Goal: Task Accomplishment & Management: Complete application form

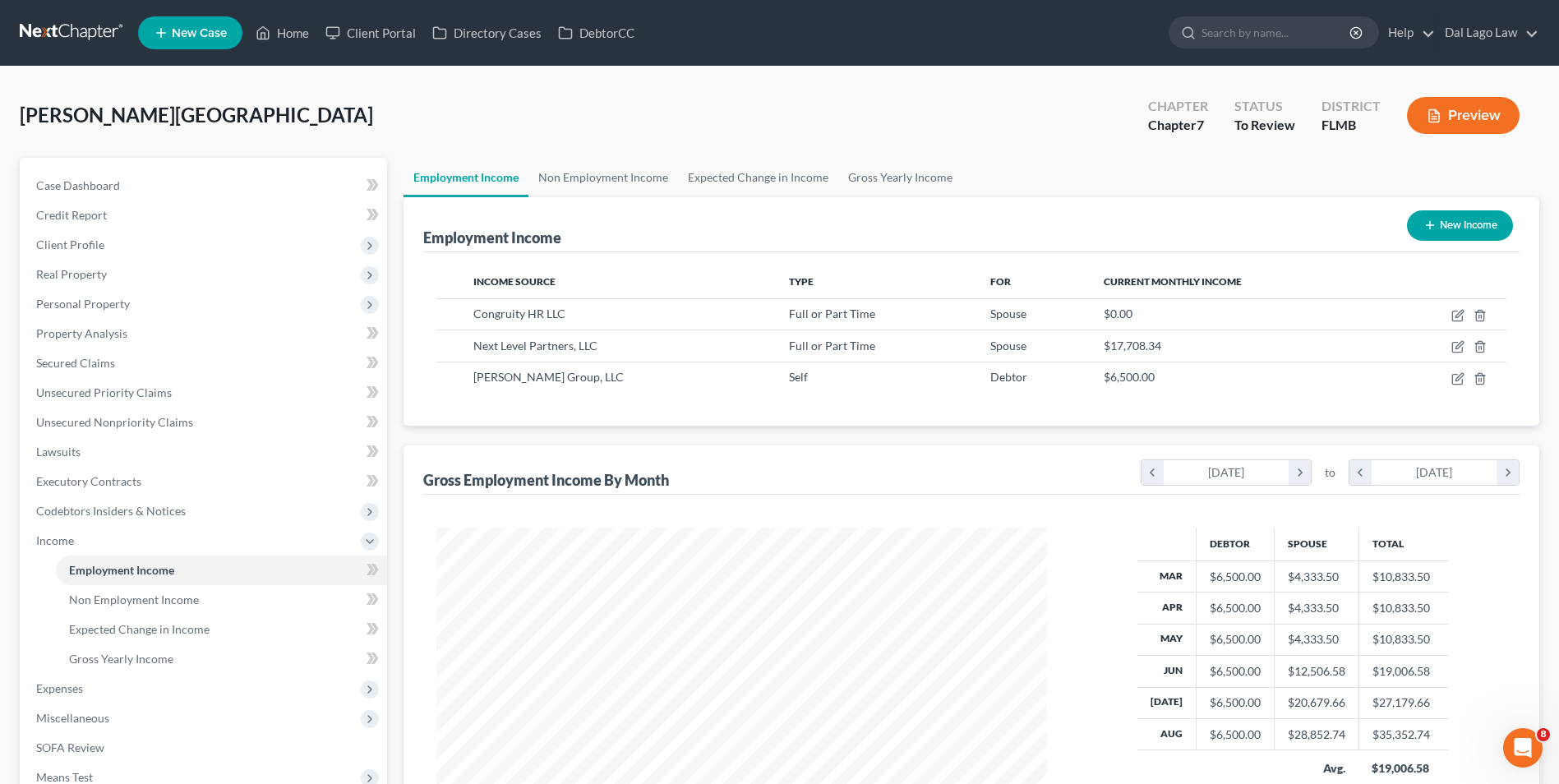
scroll to position [304, 643]
click at [637, 179] on link "Non Employment Income" at bounding box center [603, 178] width 149 height 40
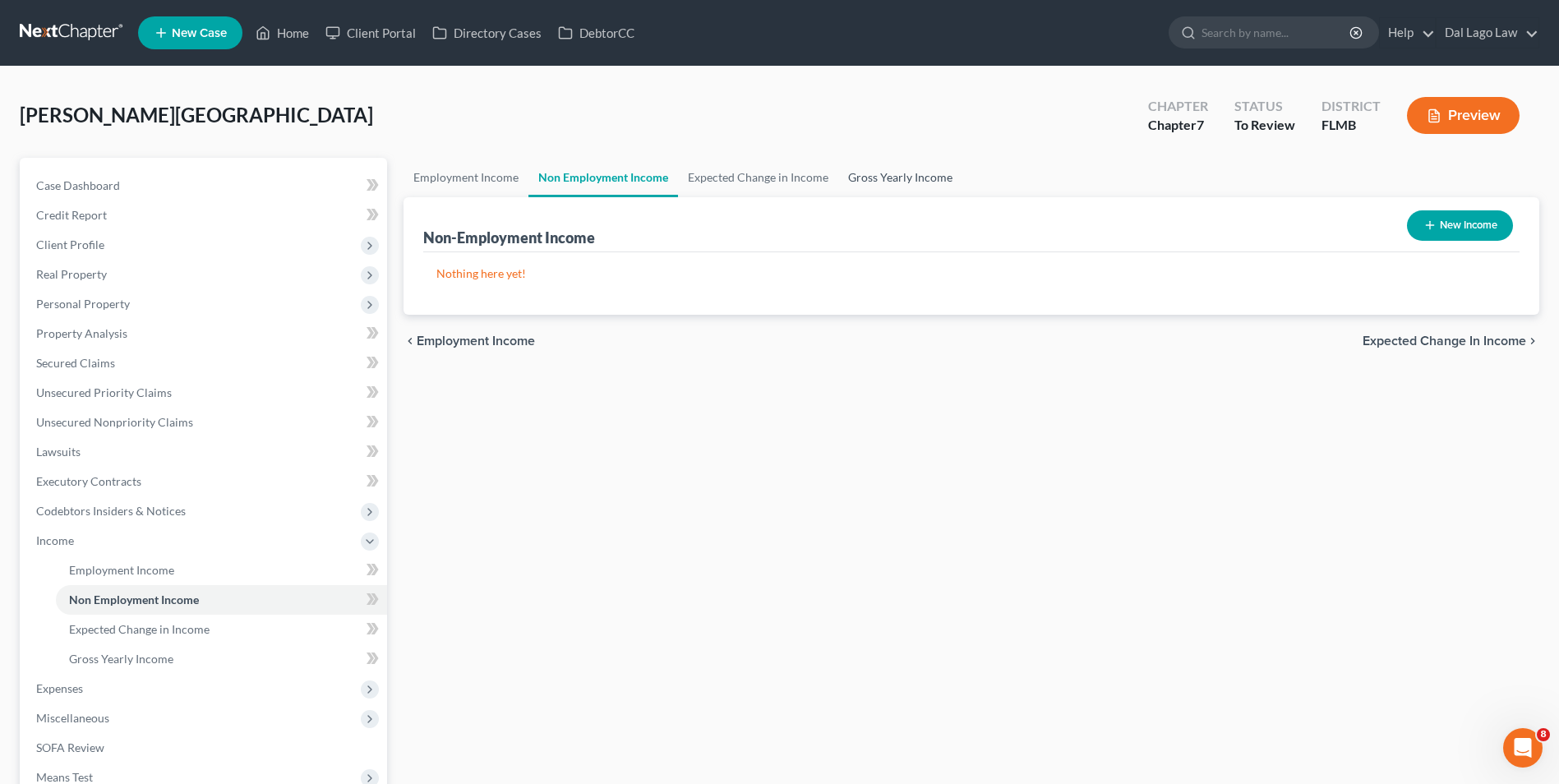
click at [856, 180] on link "Gross Yearly Income" at bounding box center [900, 178] width 124 height 40
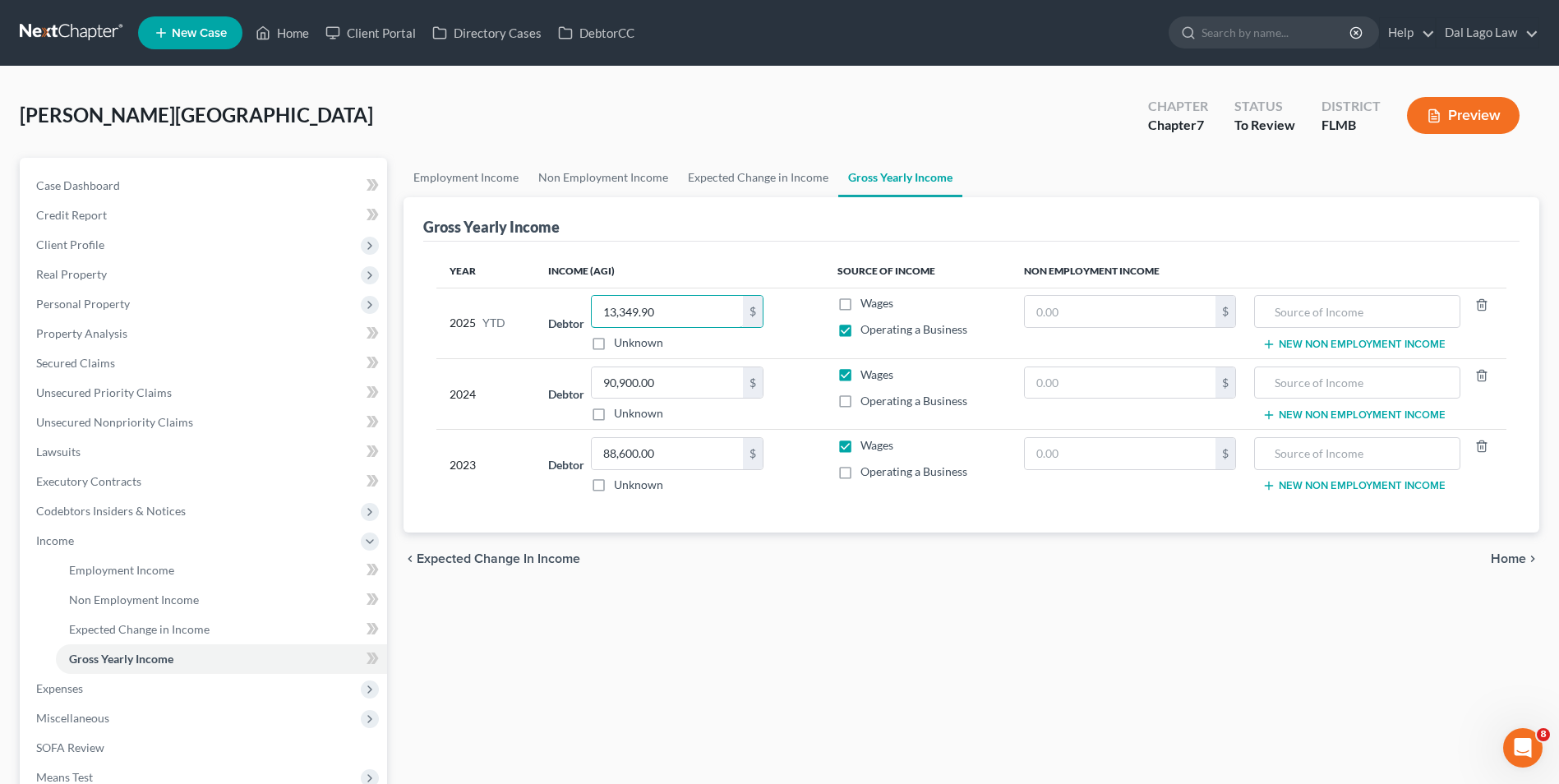
type input "13,349.90"
click at [1318, 345] on button "New Non Employment Income" at bounding box center [1353, 344] width 183 height 13
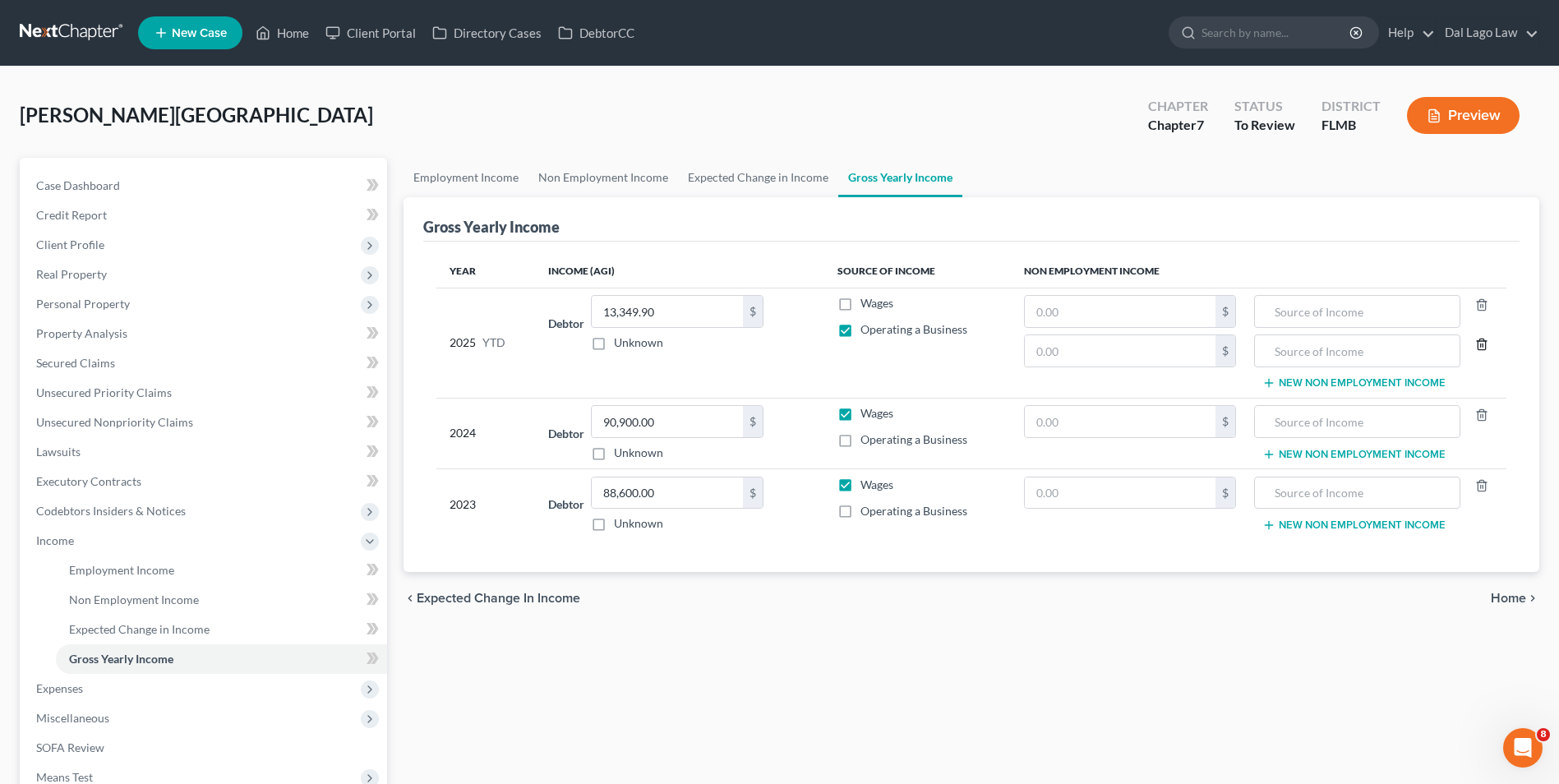
click at [1483, 344] on icon "button" at bounding box center [1482, 344] width 13 height 13
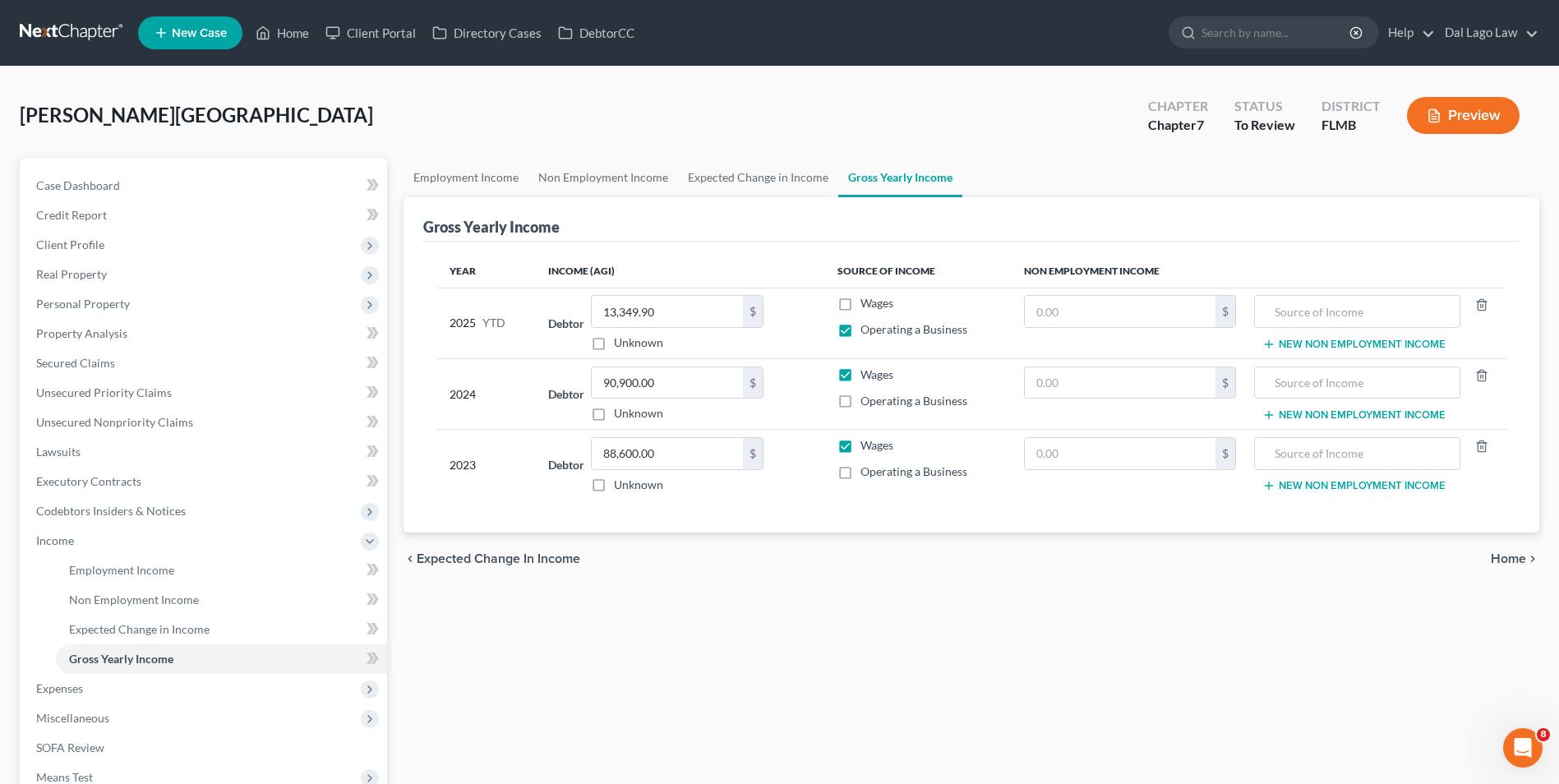
click at [860, 302] on label "Wages" at bounding box center [877, 304] width 33 height 17
click at [867, 302] on input "Wages" at bounding box center [872, 300] width 11 height 11
checkbox input "true"
click at [686, 317] on input "13,349.90" at bounding box center [667, 312] width 151 height 32
type input "43,995.00"
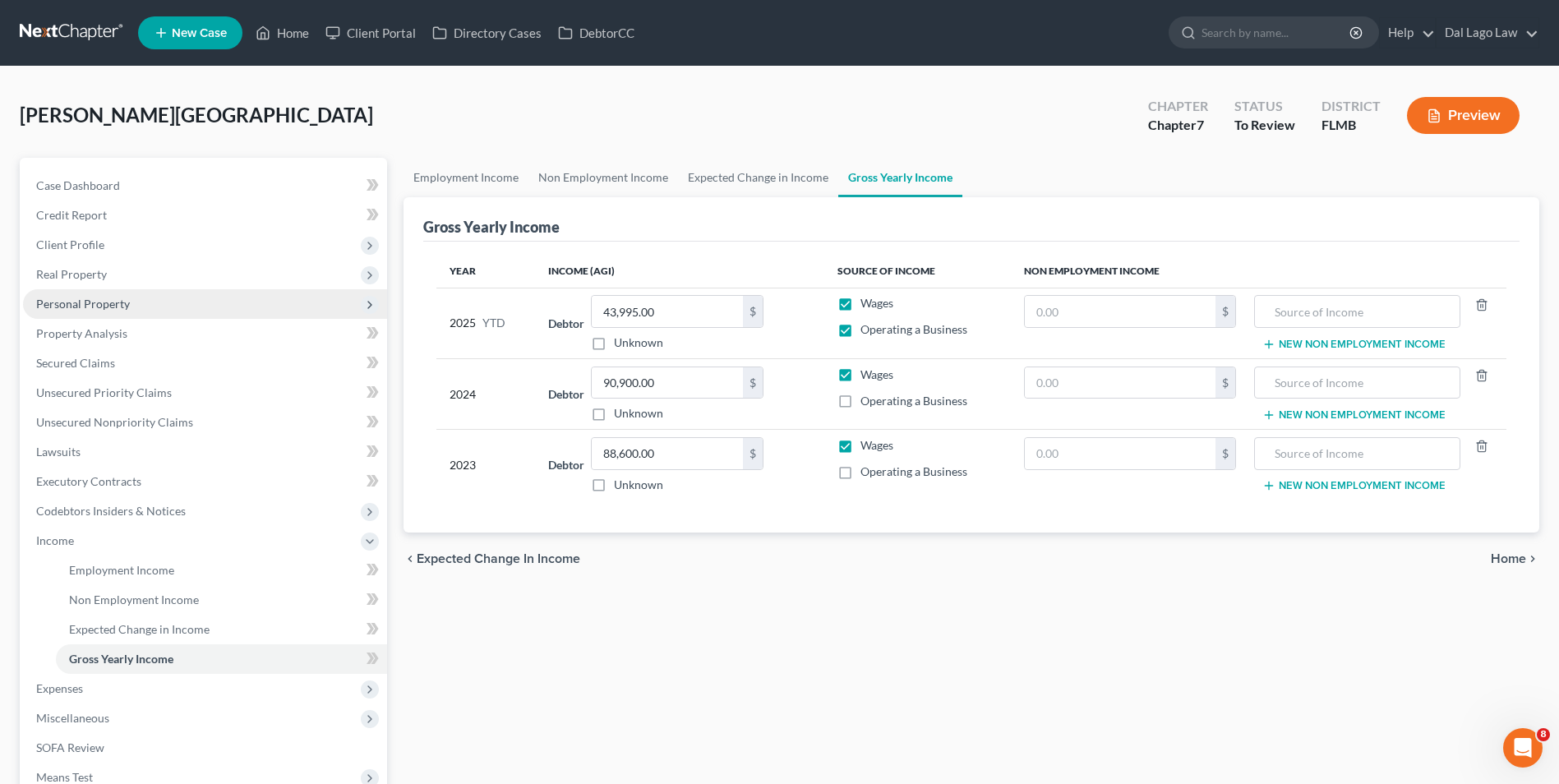
click at [118, 298] on span "Personal Property" at bounding box center [83, 304] width 94 height 14
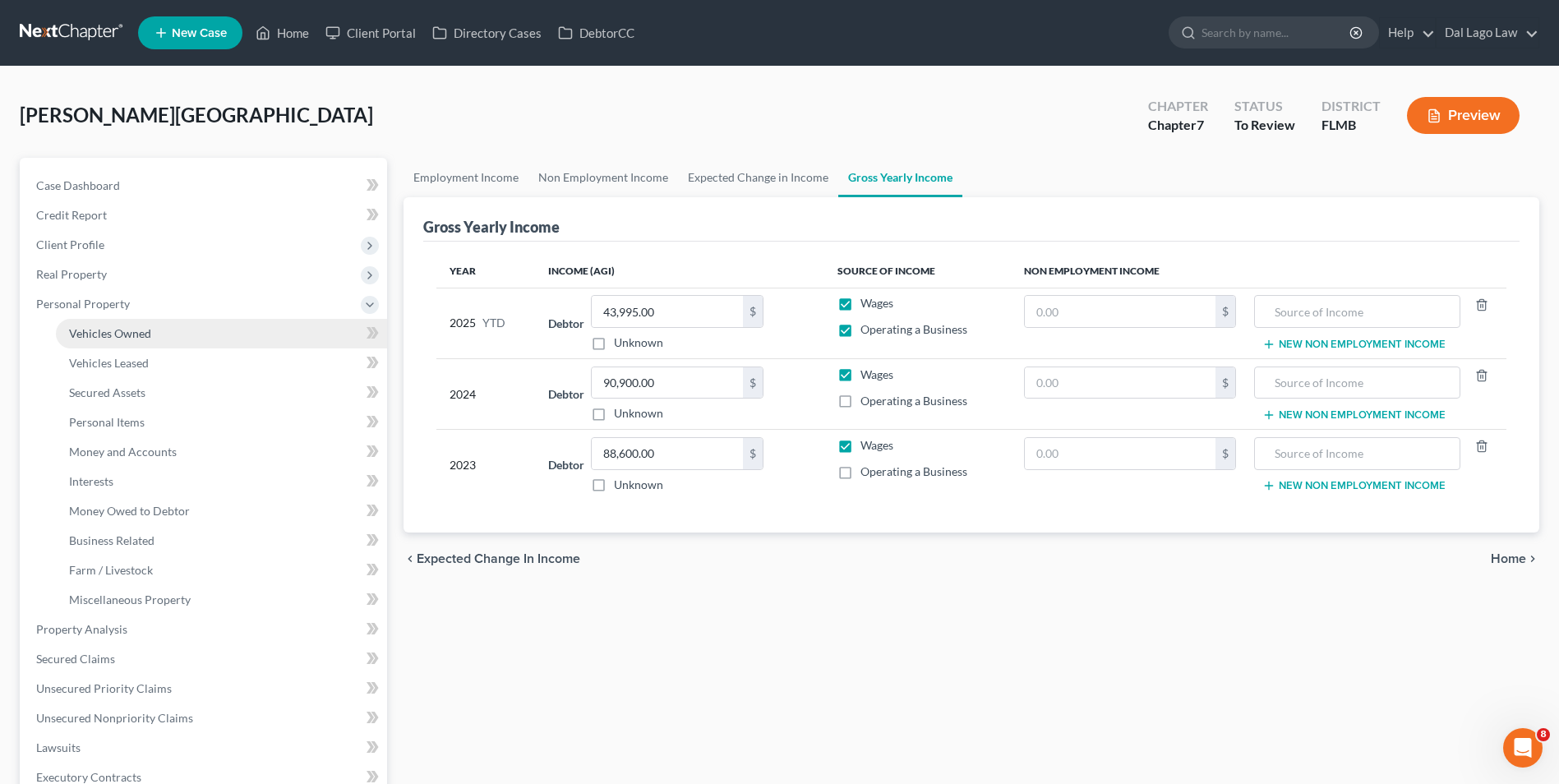
click at [129, 323] on link "Vehicles Owned" at bounding box center [221, 334] width 331 height 30
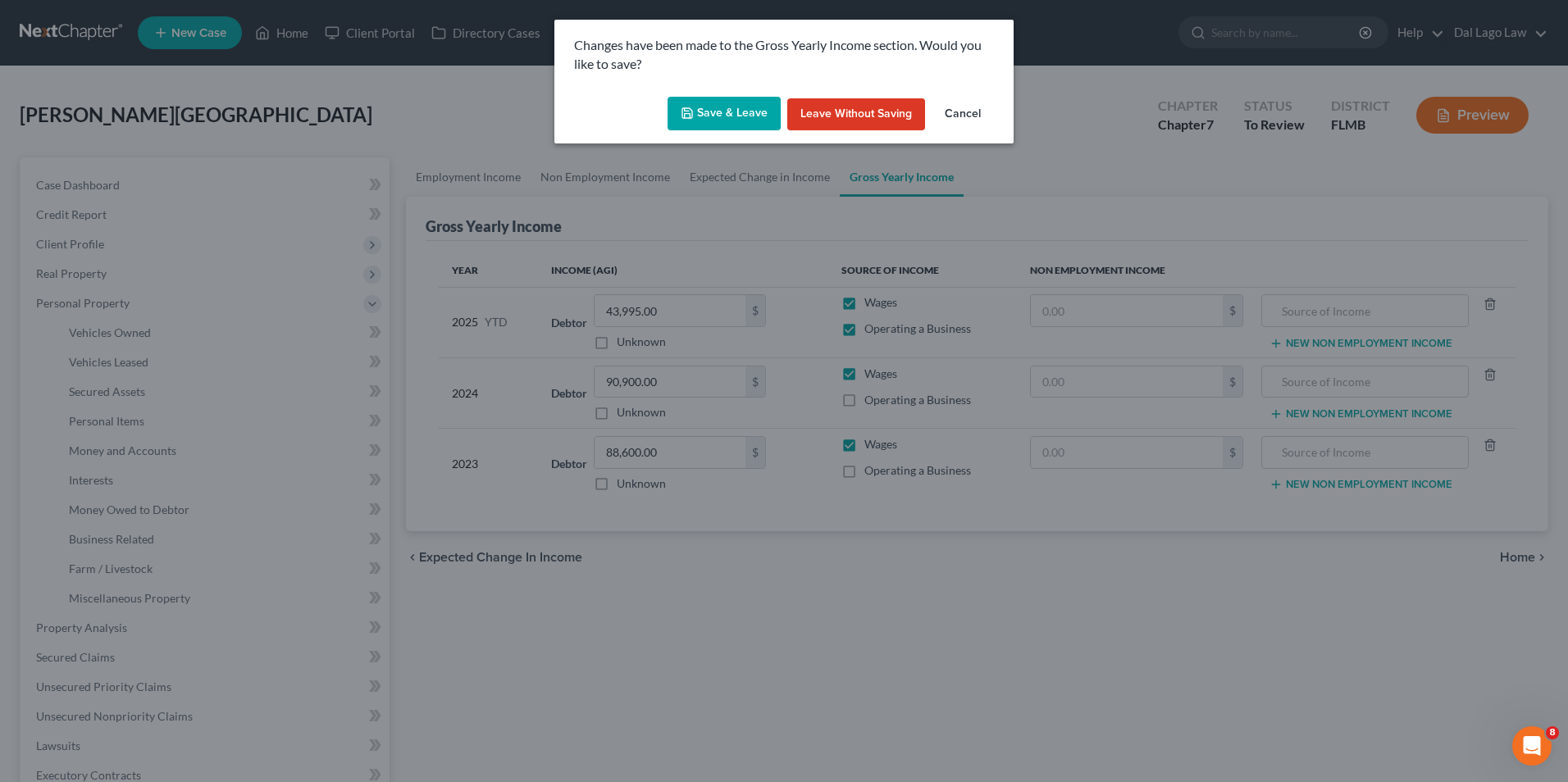
click at [738, 115] on button "Save & Leave" at bounding box center [724, 114] width 113 height 35
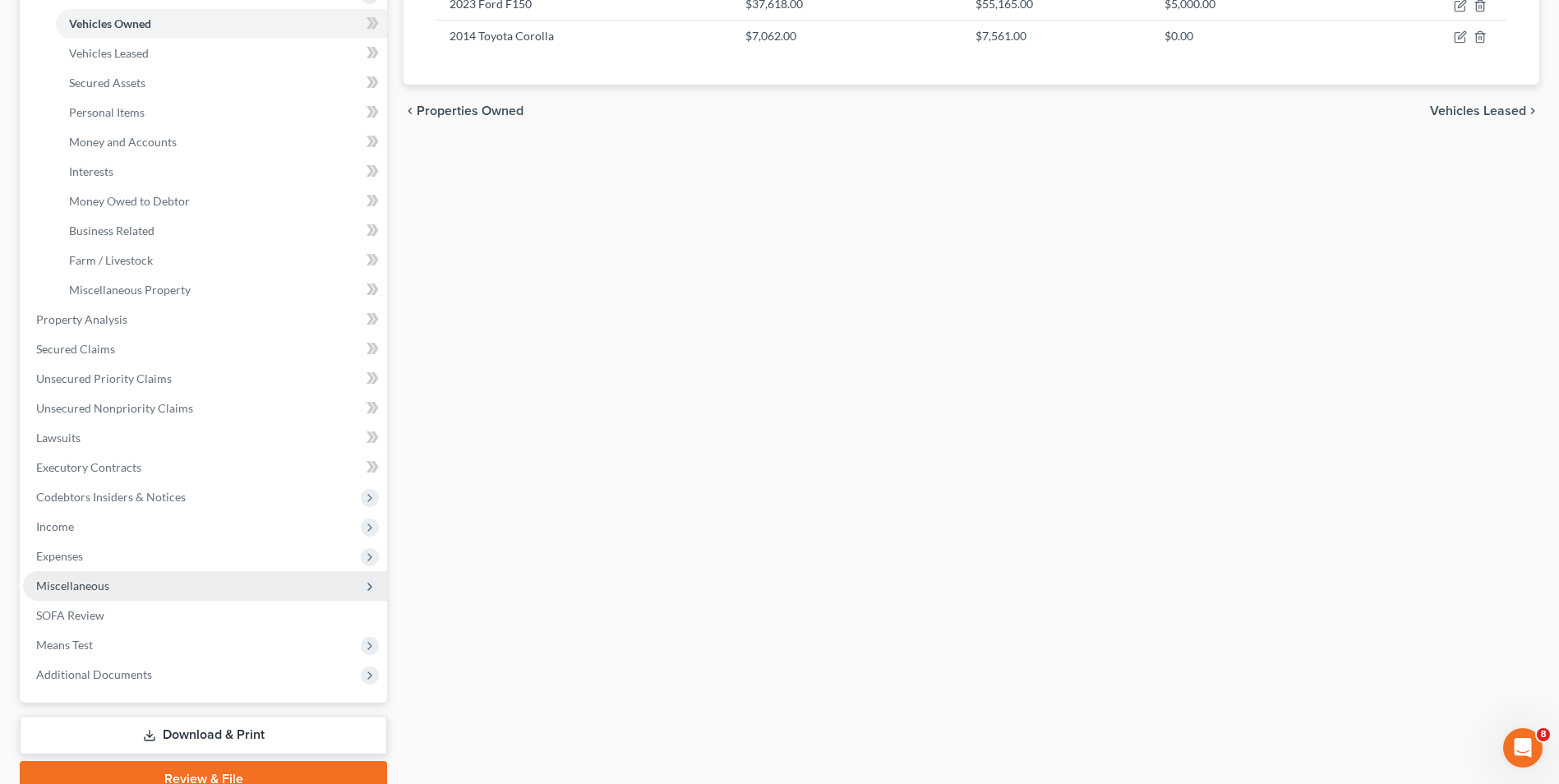
scroll to position [386, 0]
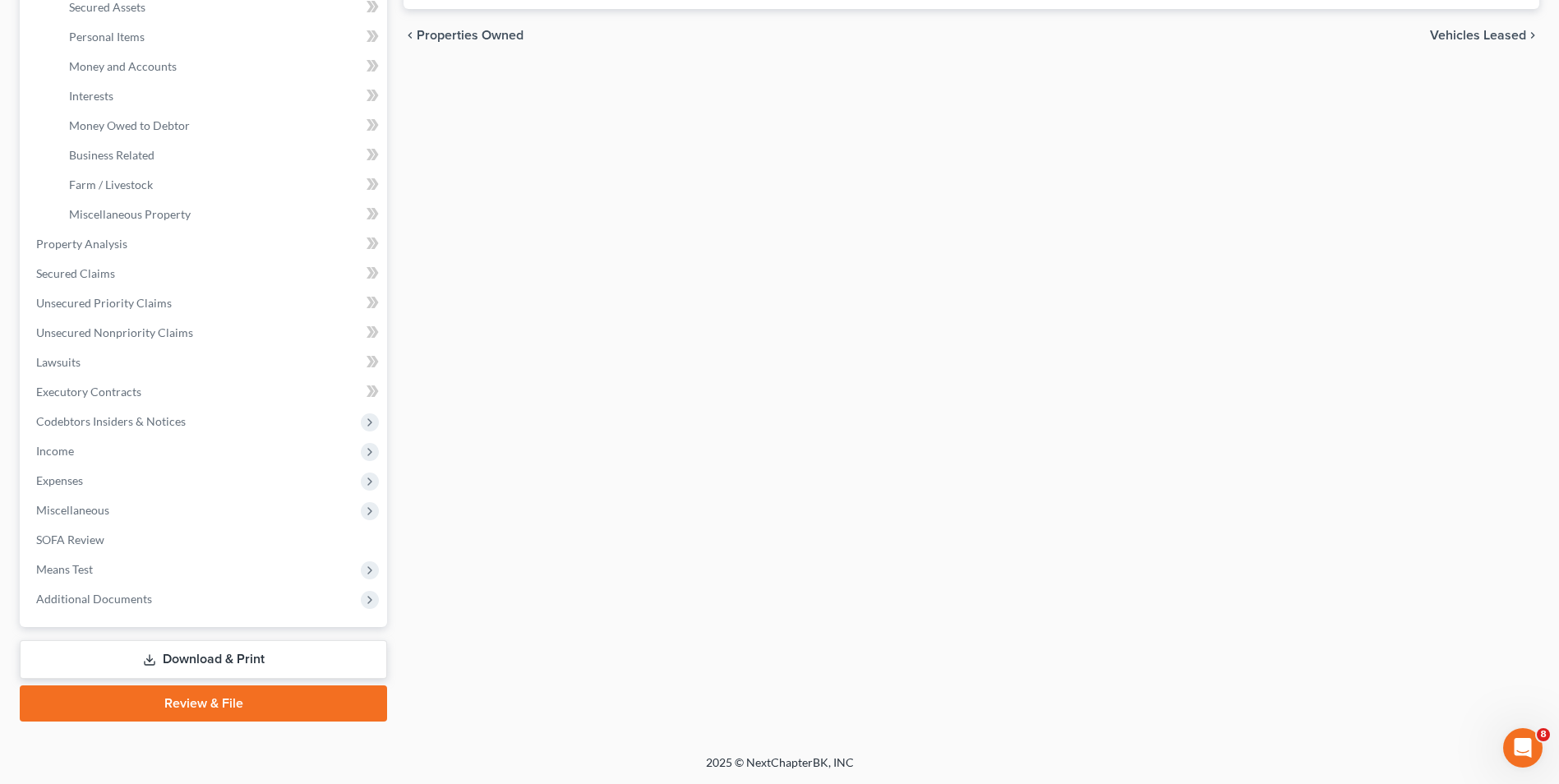
click at [238, 653] on link "Download & Print" at bounding box center [203, 660] width 368 height 39
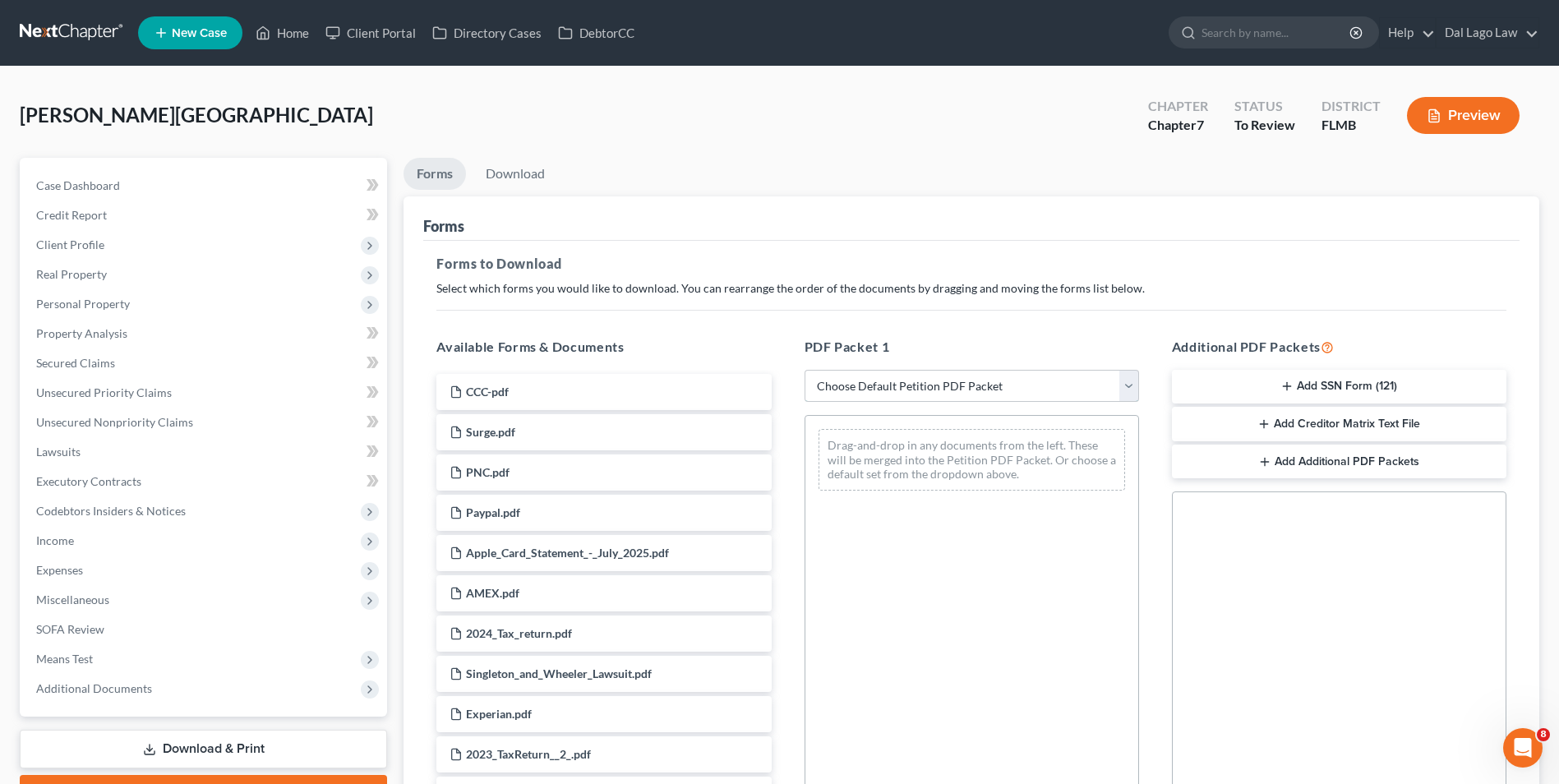
click at [881, 389] on select "Choose Default Petition PDF Packet Complete Bankruptcy Petition (all forms and …" at bounding box center [972, 387] width 334 height 33
drag, startPoint x: 1214, startPoint y: 183, endPoint x: 1412, endPoint y: 119, distance: 208.1
click at [1215, 183] on ul "Forms Download" at bounding box center [971, 177] width 1136 height 39
click at [1453, 107] on button "Preview" at bounding box center [1464, 115] width 113 height 37
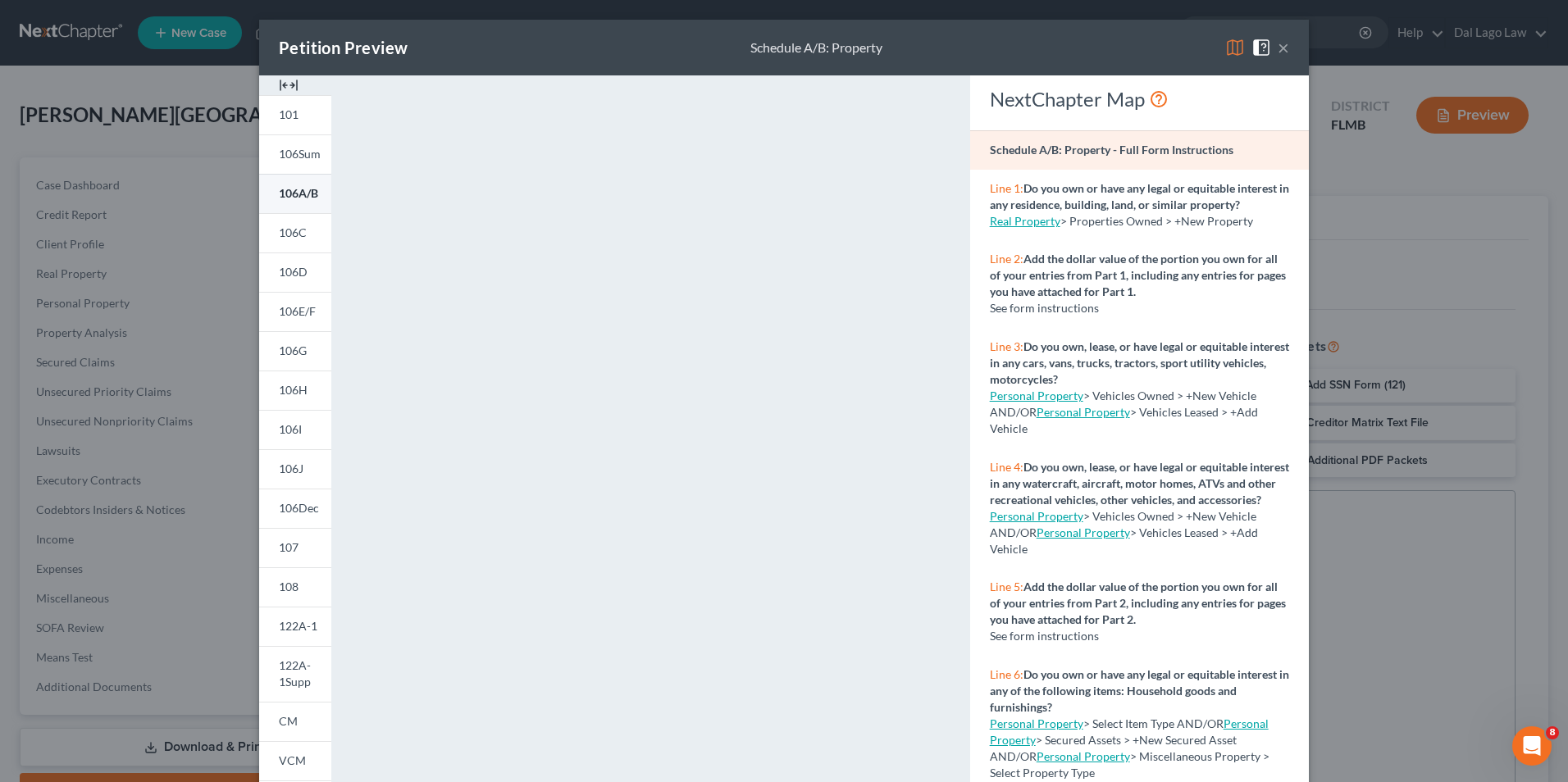
click at [287, 198] on span "106A/B" at bounding box center [299, 193] width 40 height 14
click at [296, 154] on span "106Sum" at bounding box center [300, 153] width 42 height 14
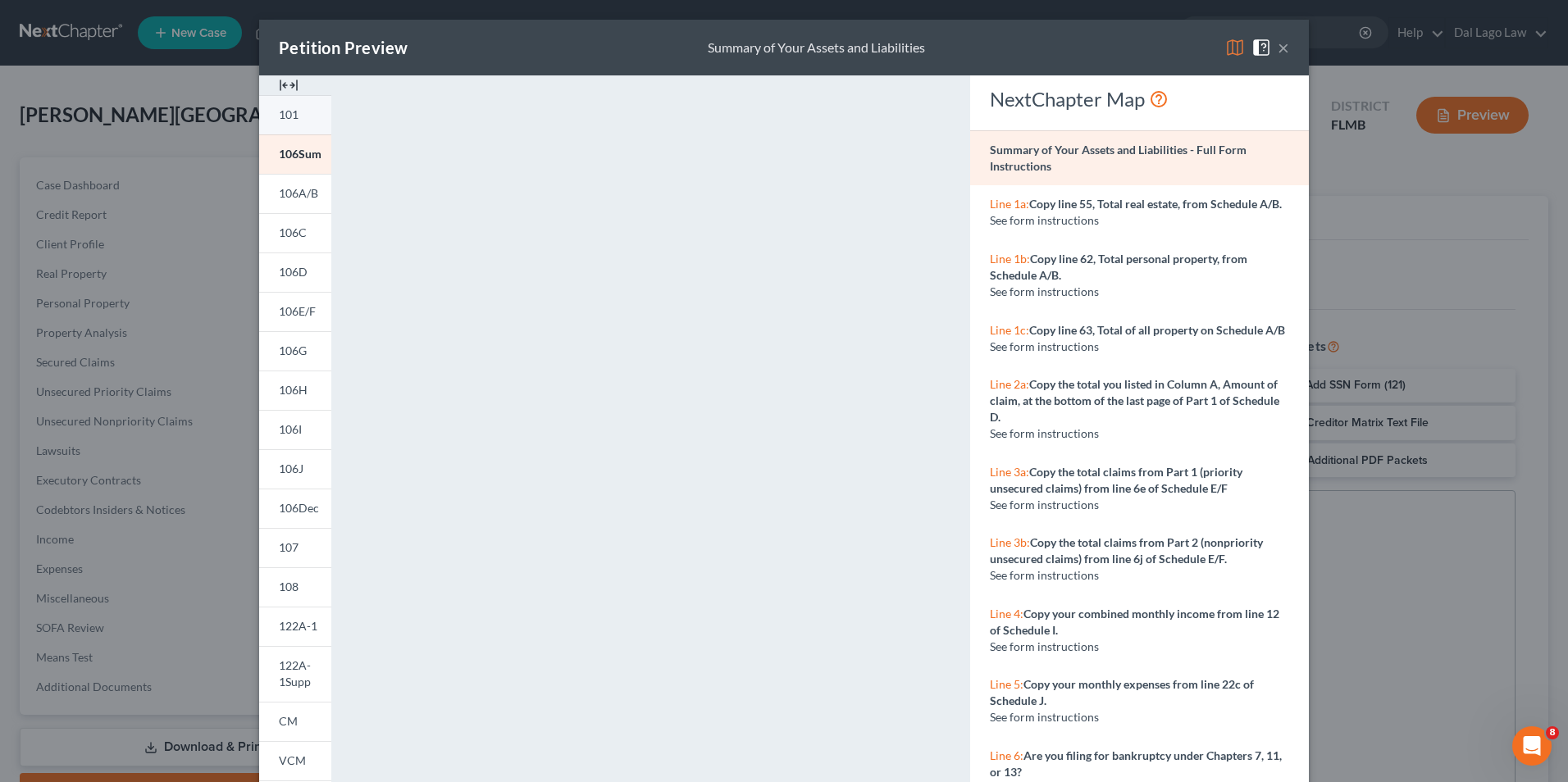
click at [292, 122] on span "101" at bounding box center [289, 114] width 20 height 14
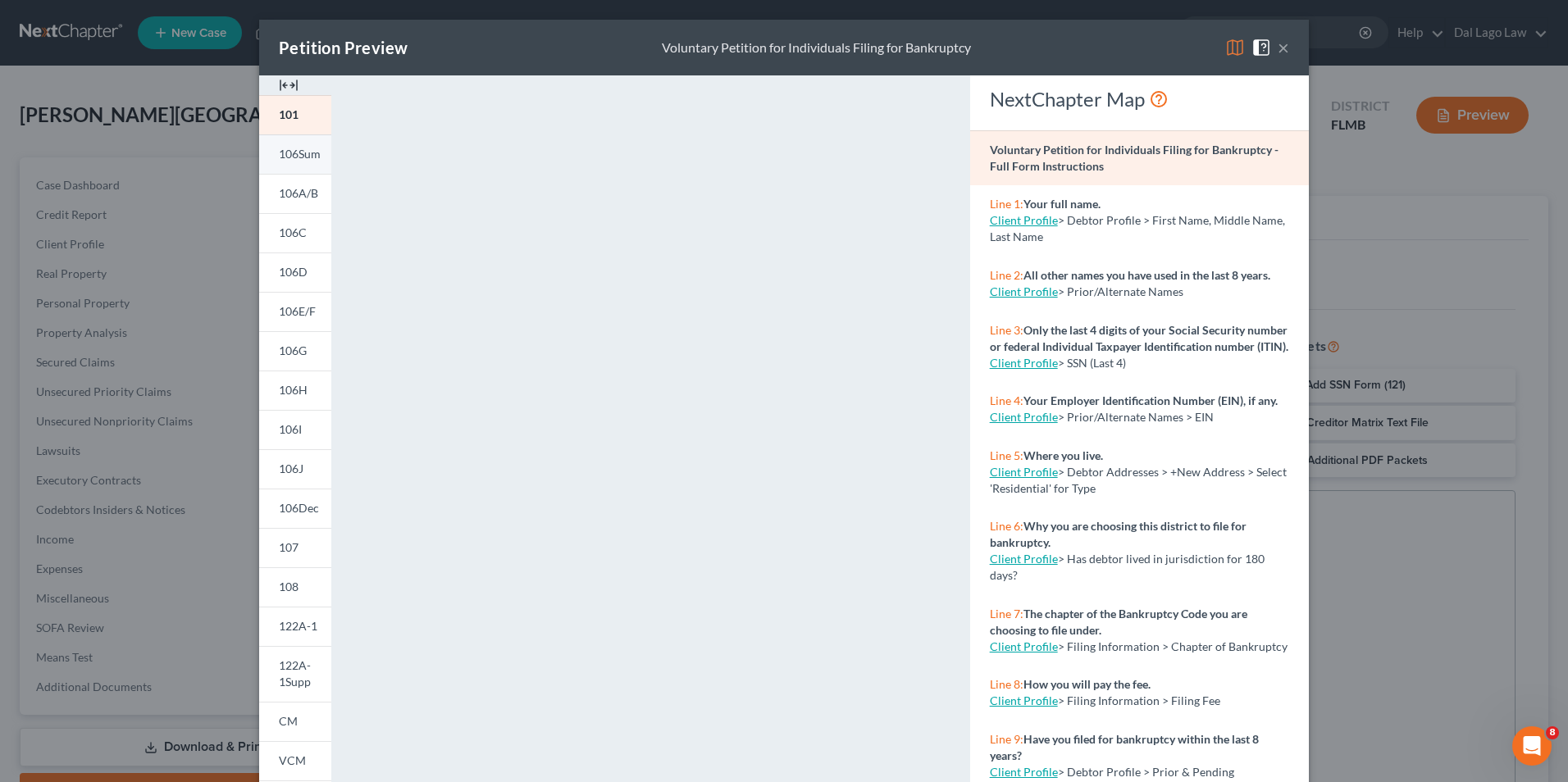
click at [288, 154] on span "106Sum" at bounding box center [300, 153] width 42 height 14
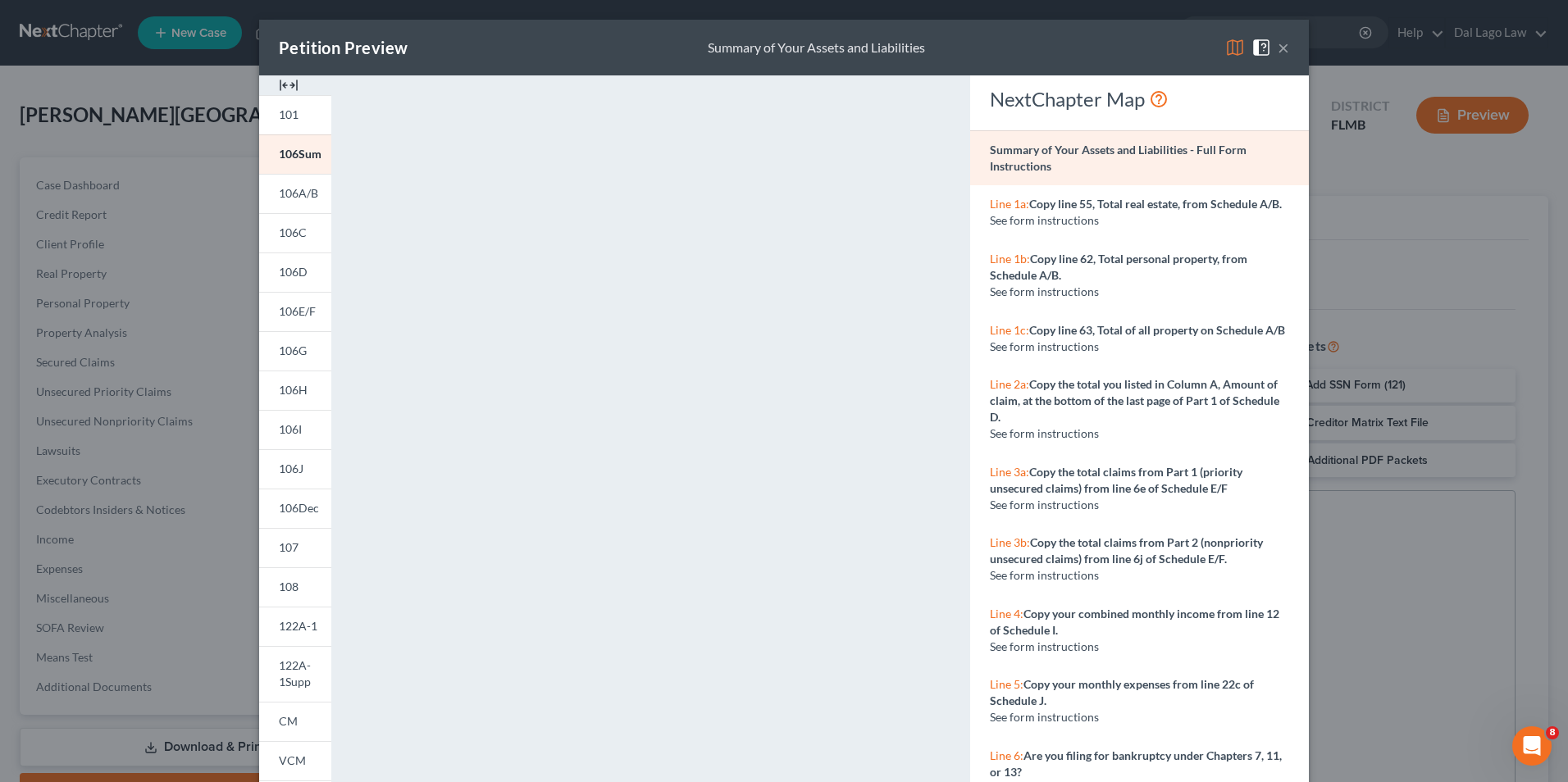
click at [1277, 48] on button "×" at bounding box center [1283, 48] width 12 height 20
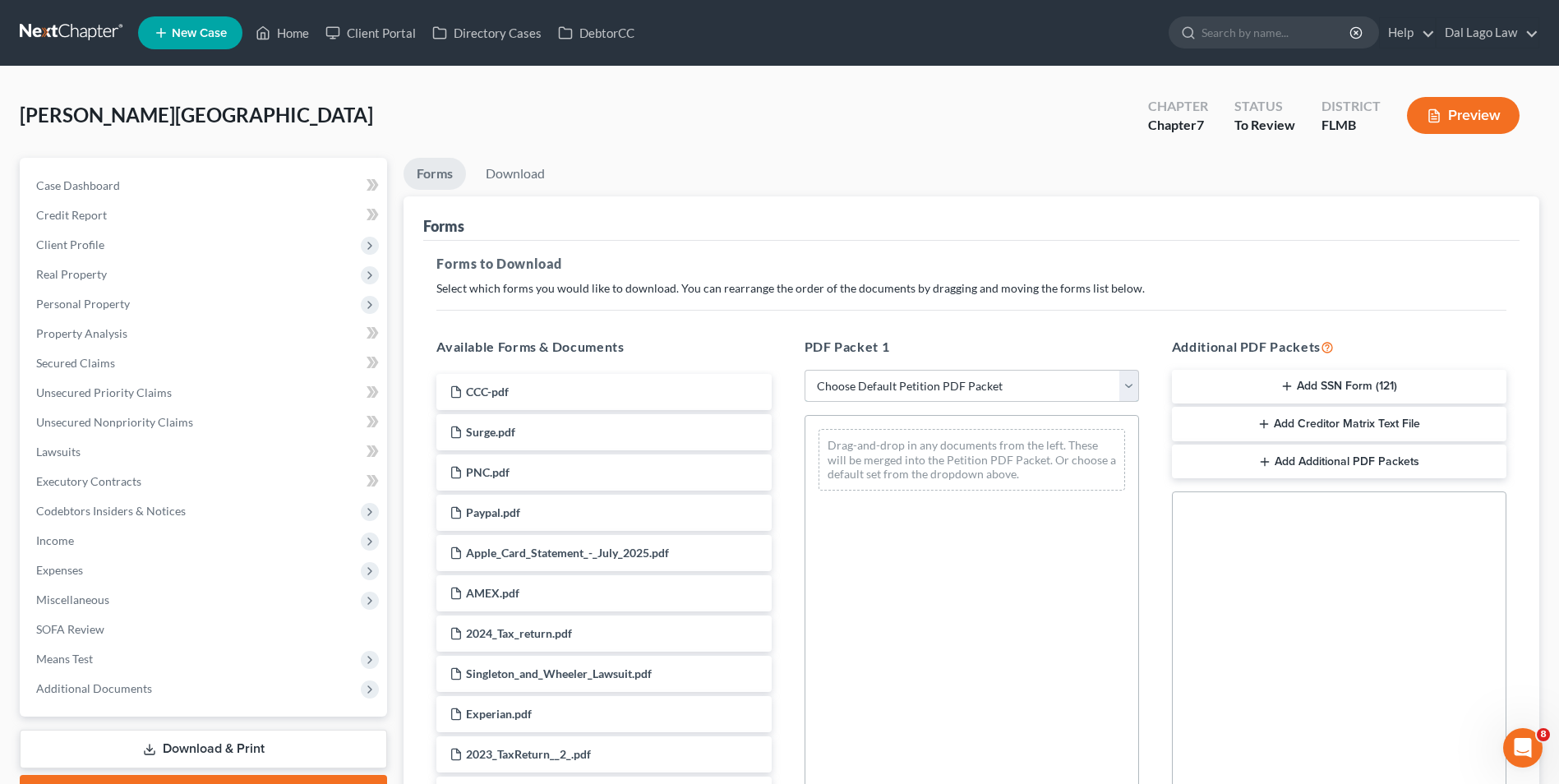
click at [1060, 393] on select "Choose Default Petition PDF Packet Complete Bankruptcy Petition (all forms and …" at bounding box center [972, 387] width 334 height 33
select select "3"
click at [805, 370] on select "Choose Default Petition PDF Packet Complete Bankruptcy Petition (all forms and …" at bounding box center [972, 387] width 334 height 33
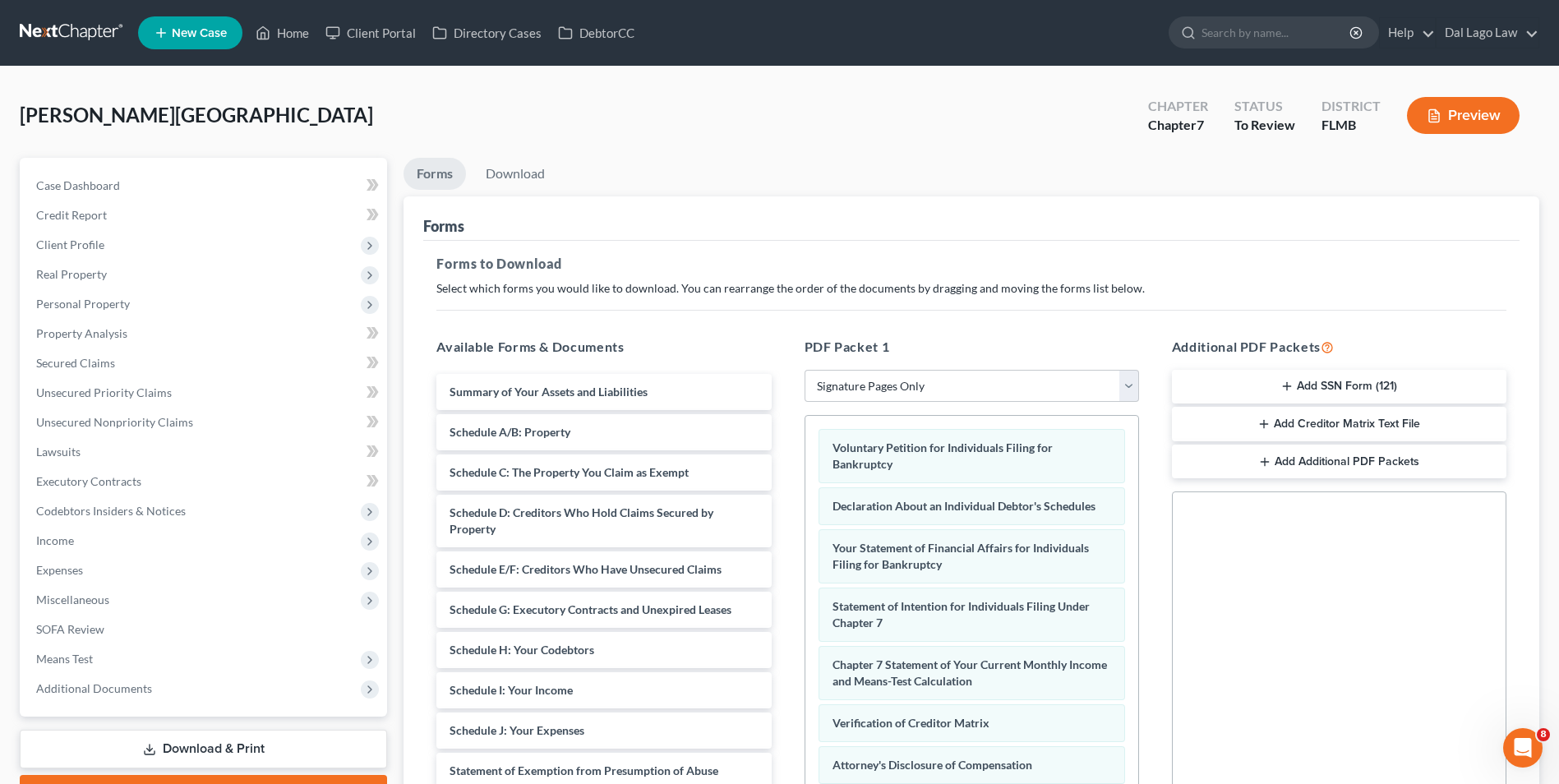
click at [1347, 381] on button "Add SSN Form (121)" at bounding box center [1338, 387] width 334 height 35
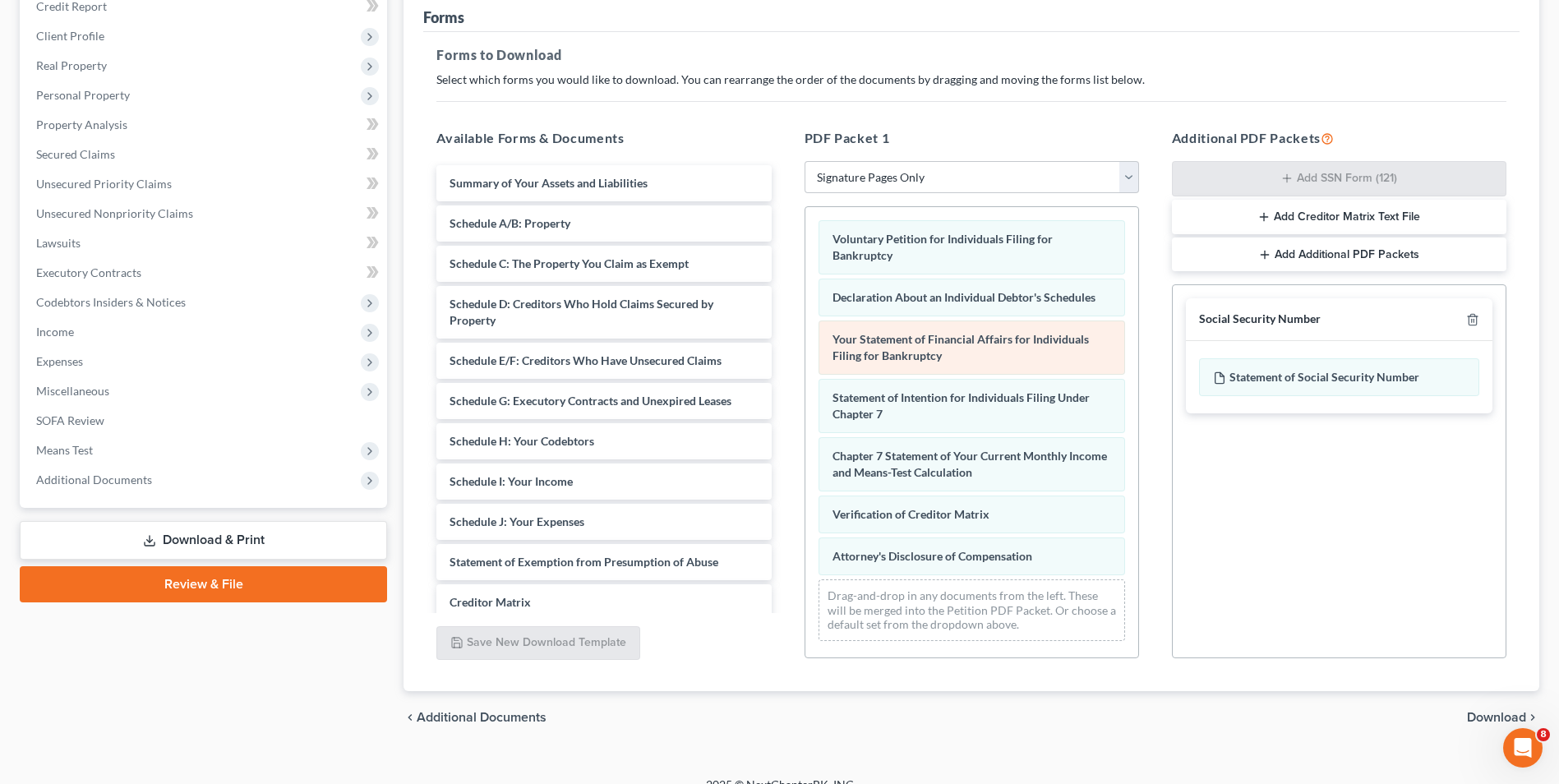
scroll to position [231, 0]
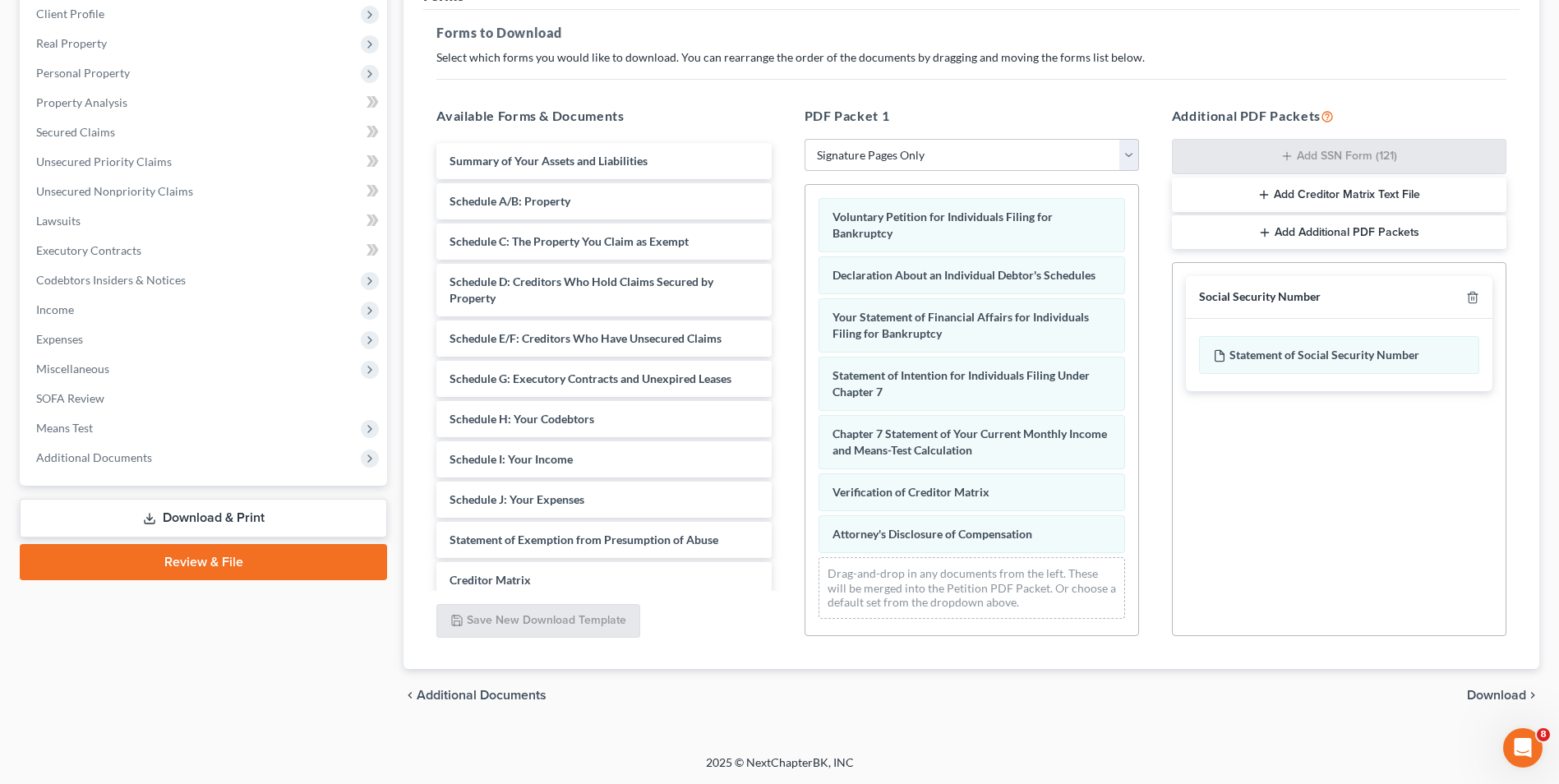
drag, startPoint x: 1487, startPoint y: 693, endPoint x: 1463, endPoint y: 682, distance: 26.4
click at [1488, 693] on span "Download" at bounding box center [1496, 695] width 59 height 13
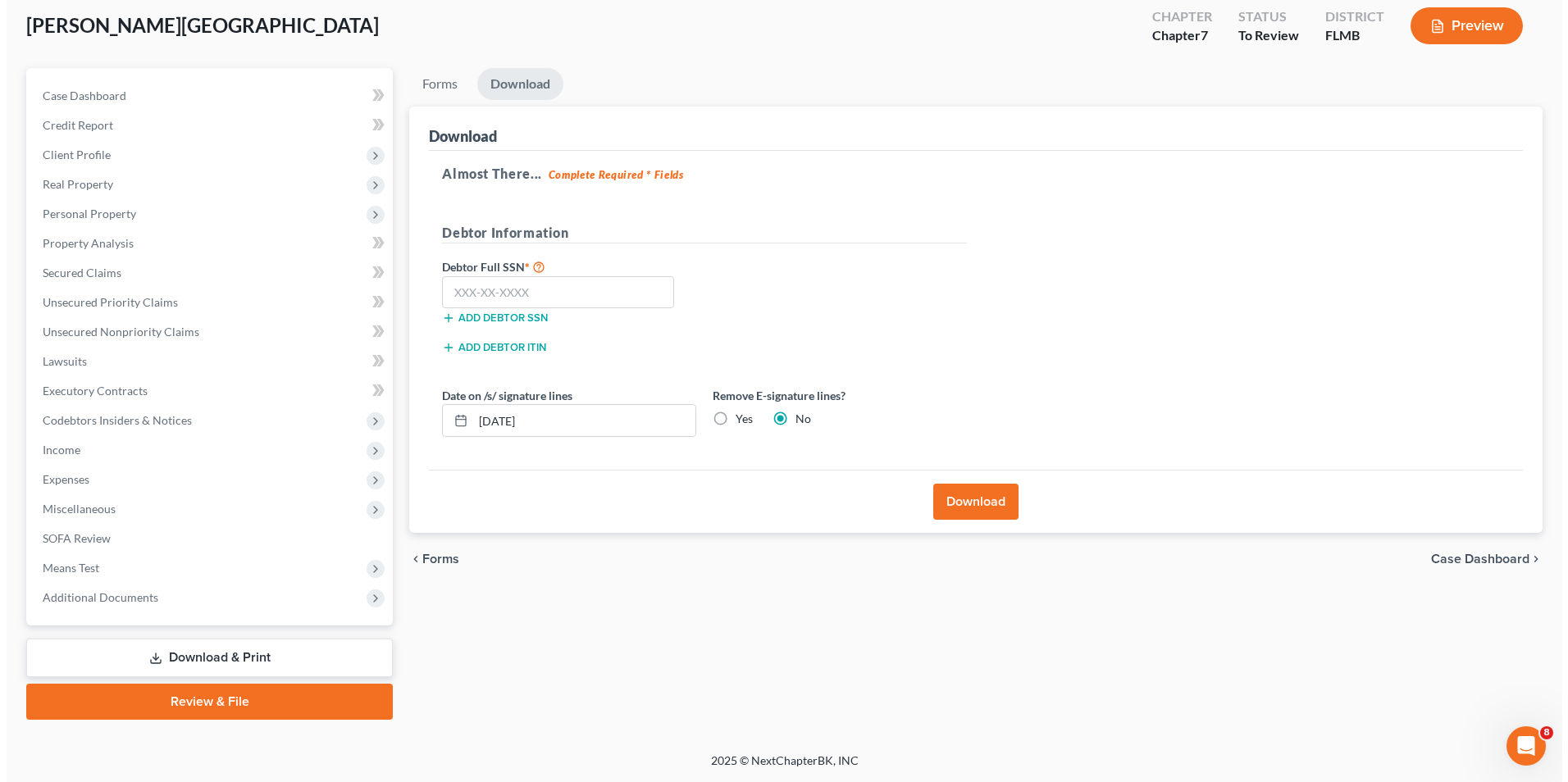
scroll to position [89, 0]
click at [512, 294] on input "text" at bounding box center [551, 293] width 232 height 33
type input "093-60-9632"
click at [729, 419] on label "Yes" at bounding box center [737, 419] width 17 height 17
click at [735, 419] on input "Yes" at bounding box center [740, 415] width 11 height 11
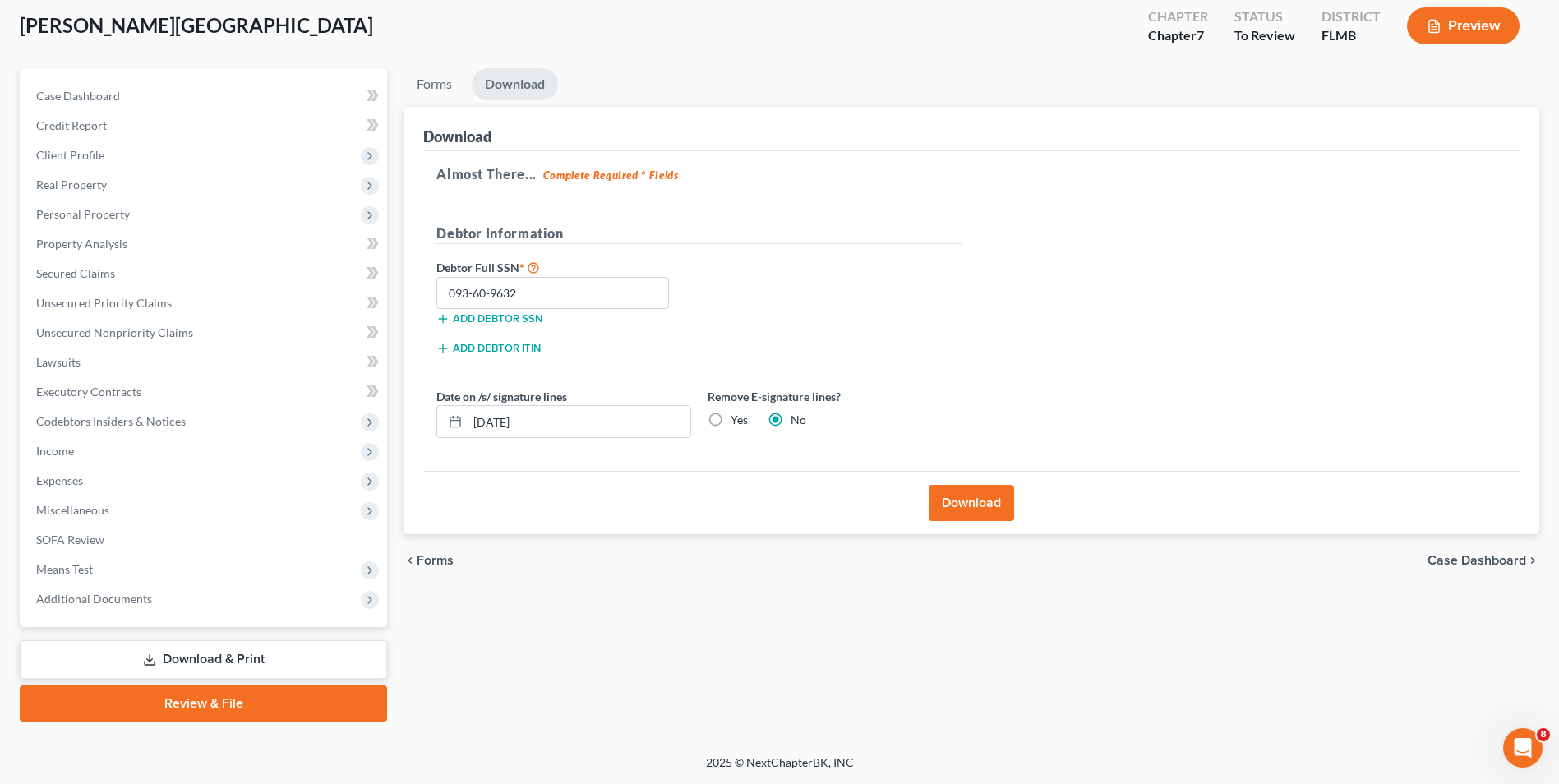
radio input "true"
radio input "false"
click at [982, 495] on button "Download" at bounding box center [971, 503] width 85 height 37
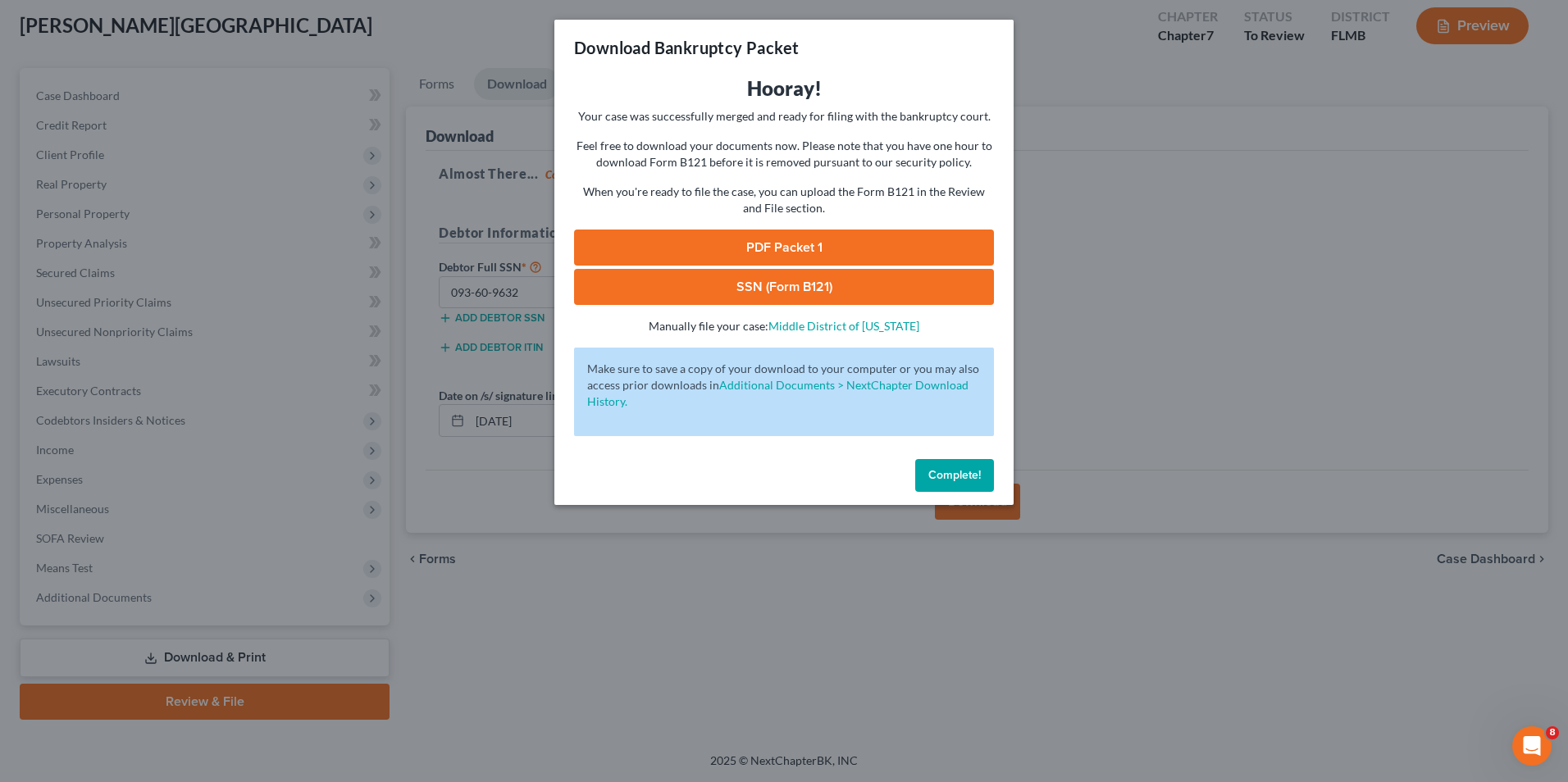
click at [796, 245] on link "PDF Packet 1" at bounding box center [783, 247] width 420 height 36
click at [792, 290] on link "SSN (Form B121)" at bounding box center [783, 287] width 420 height 36
